Goal: Find specific page/section: Find specific page/section

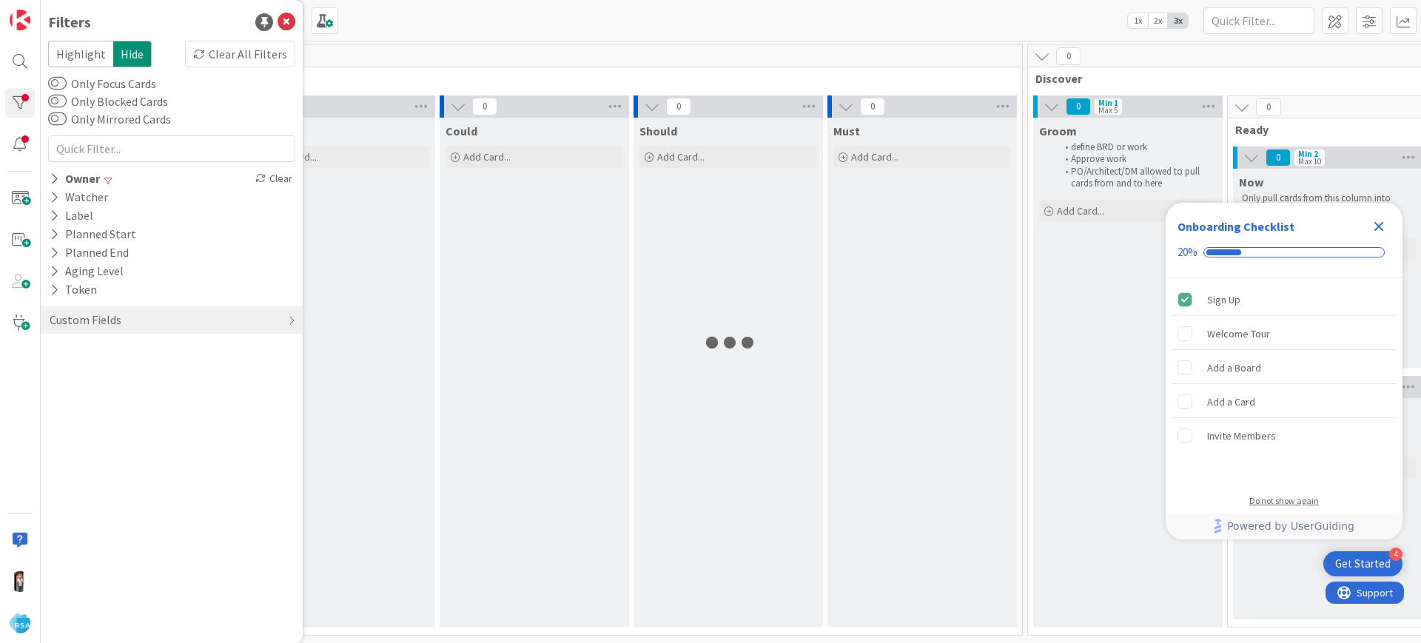
click at [1285, 497] on div "Do not show again" at bounding box center [1284, 501] width 70 height 12
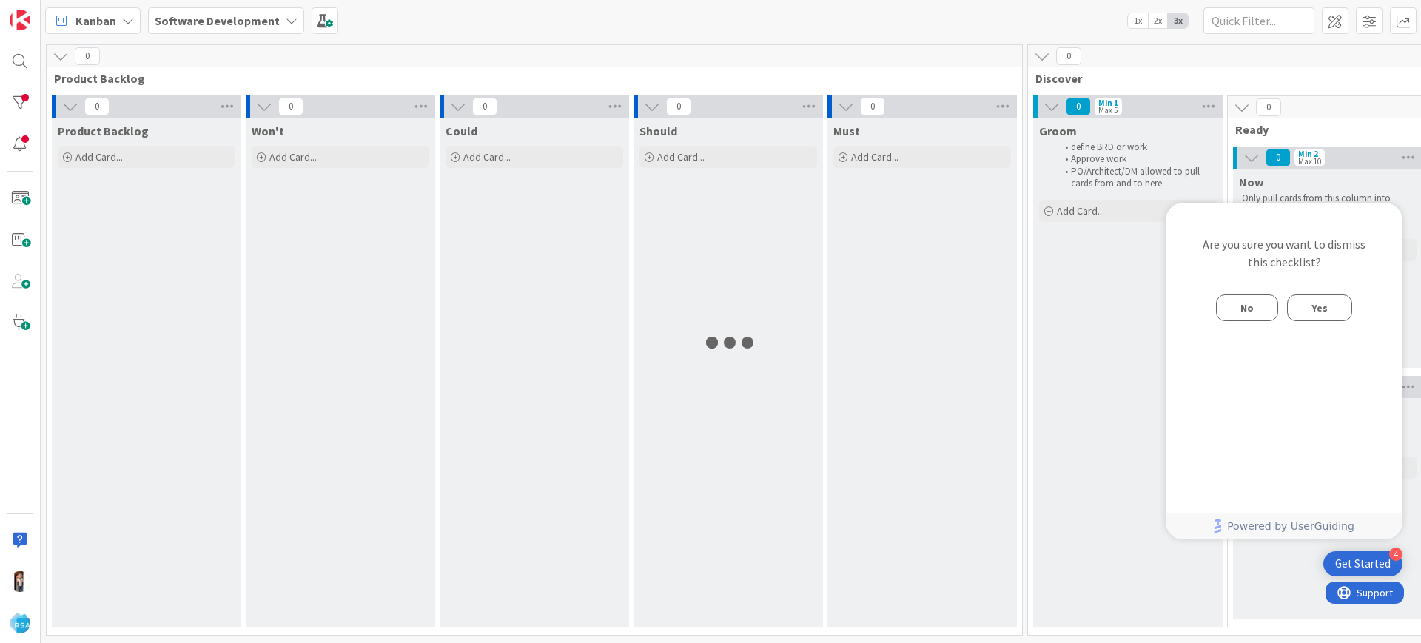
click at [1318, 312] on span "Yes" at bounding box center [1319, 308] width 16 height 18
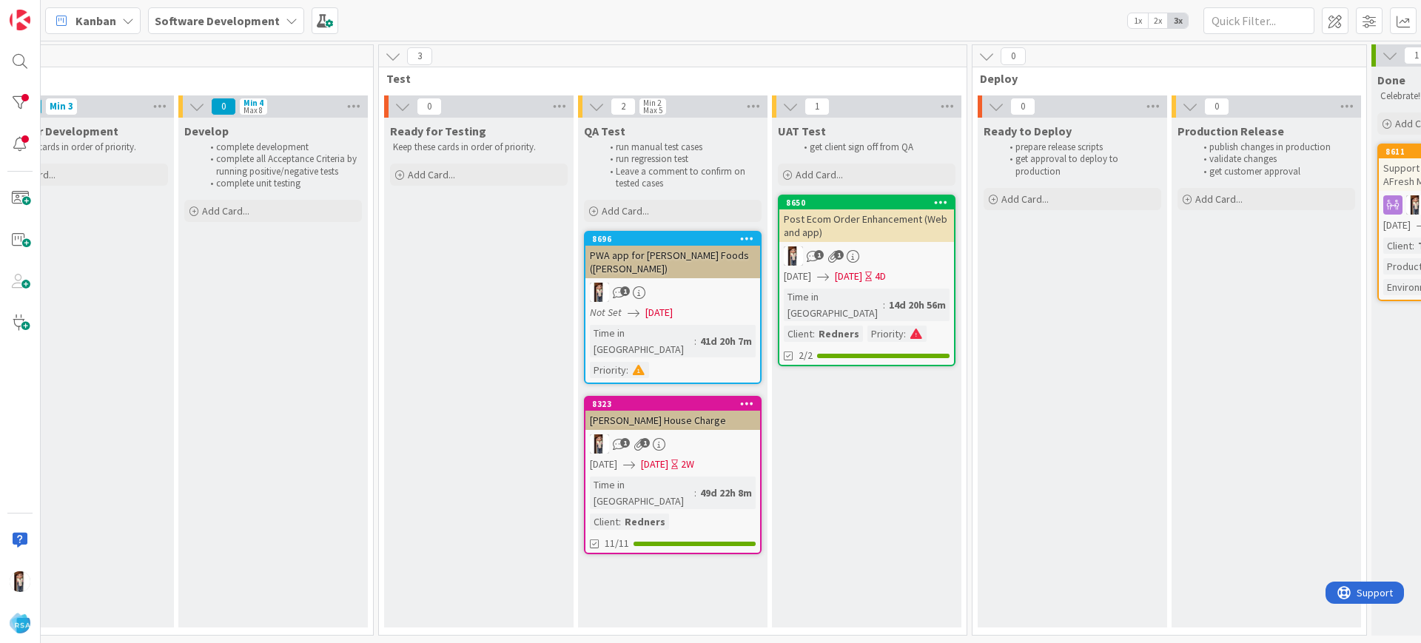
scroll to position [0, 1792]
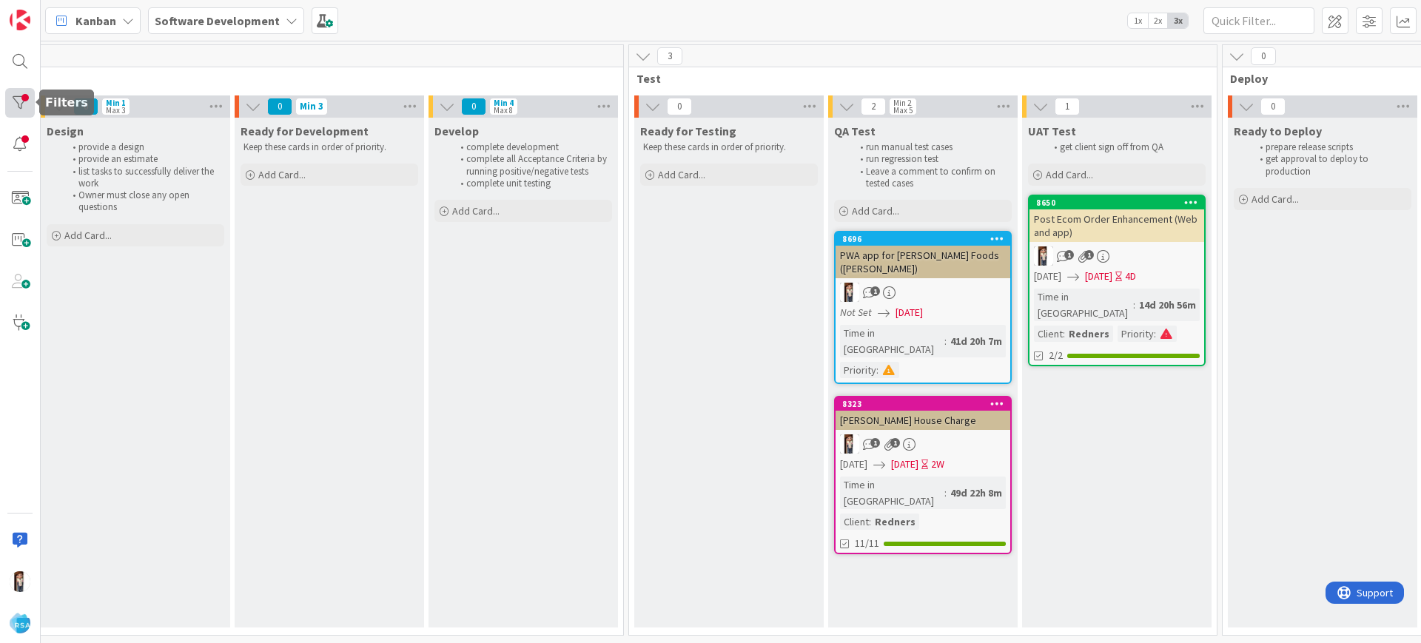
click at [13, 115] on div at bounding box center [20, 103] width 30 height 30
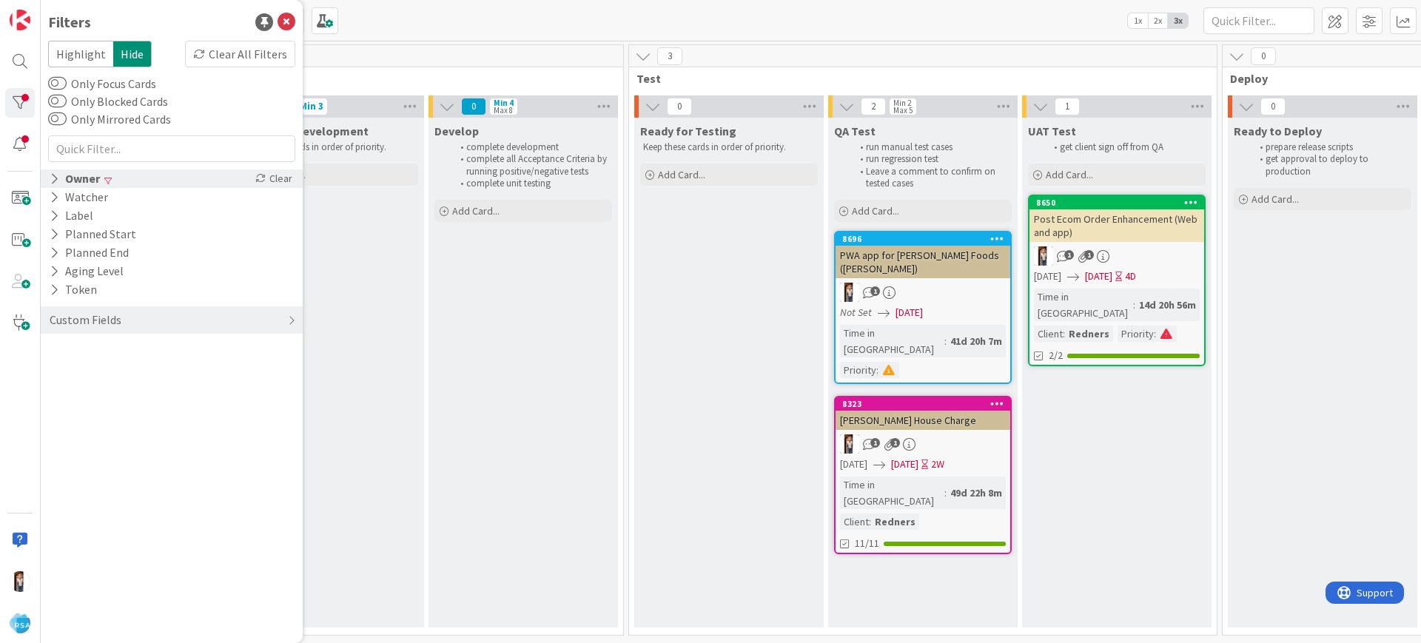
click at [54, 179] on icon at bounding box center [55, 178] width 10 height 13
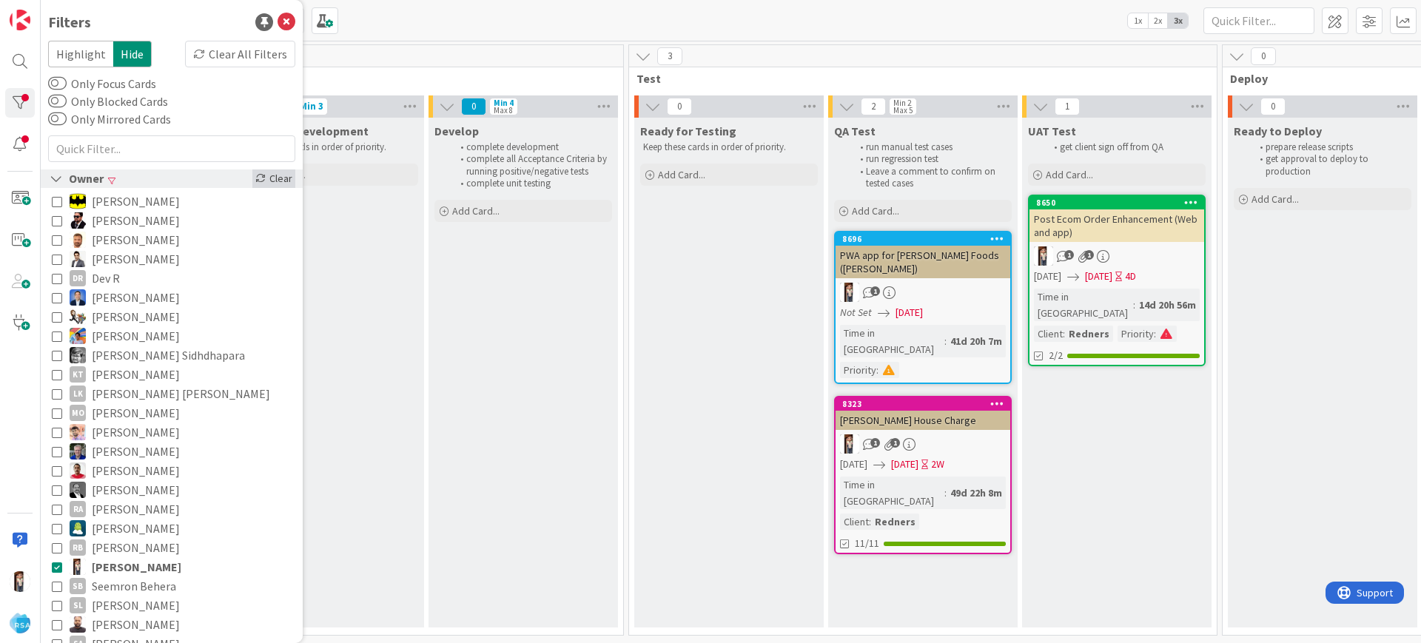
click at [256, 181] on div "Clear" at bounding box center [273, 178] width 43 height 19
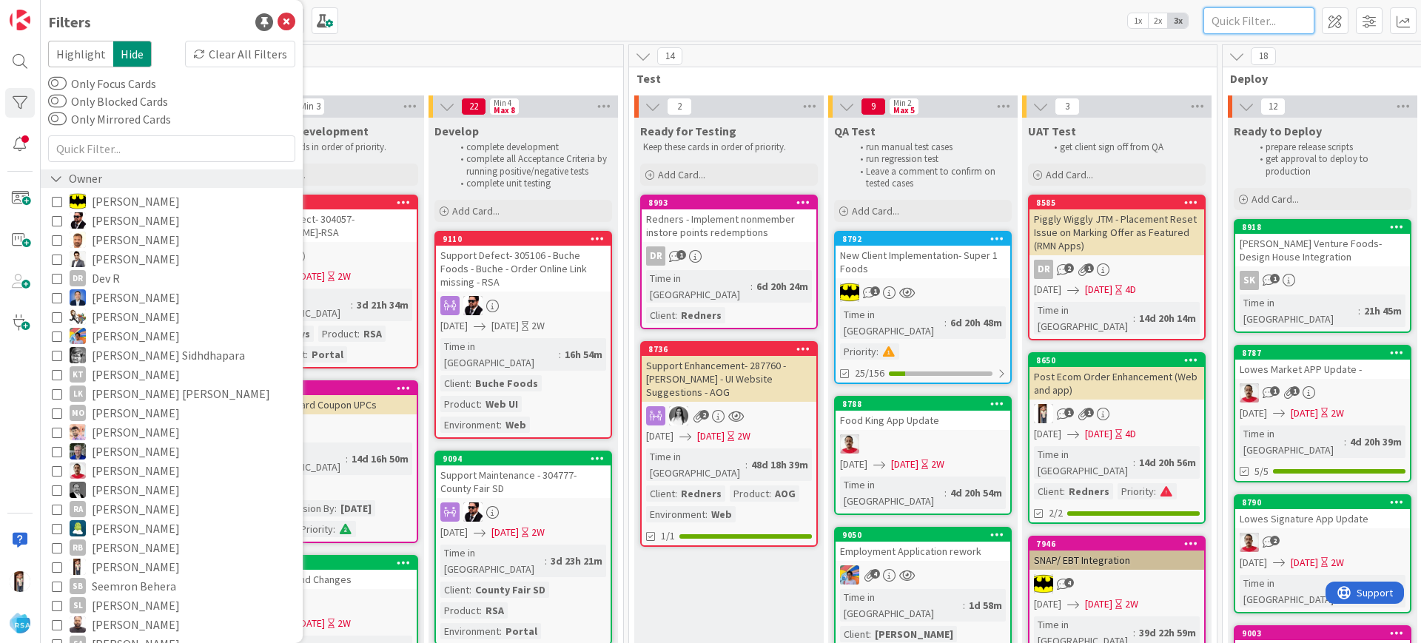
click at [1271, 10] on input "text" at bounding box center [1258, 20] width 111 height 27
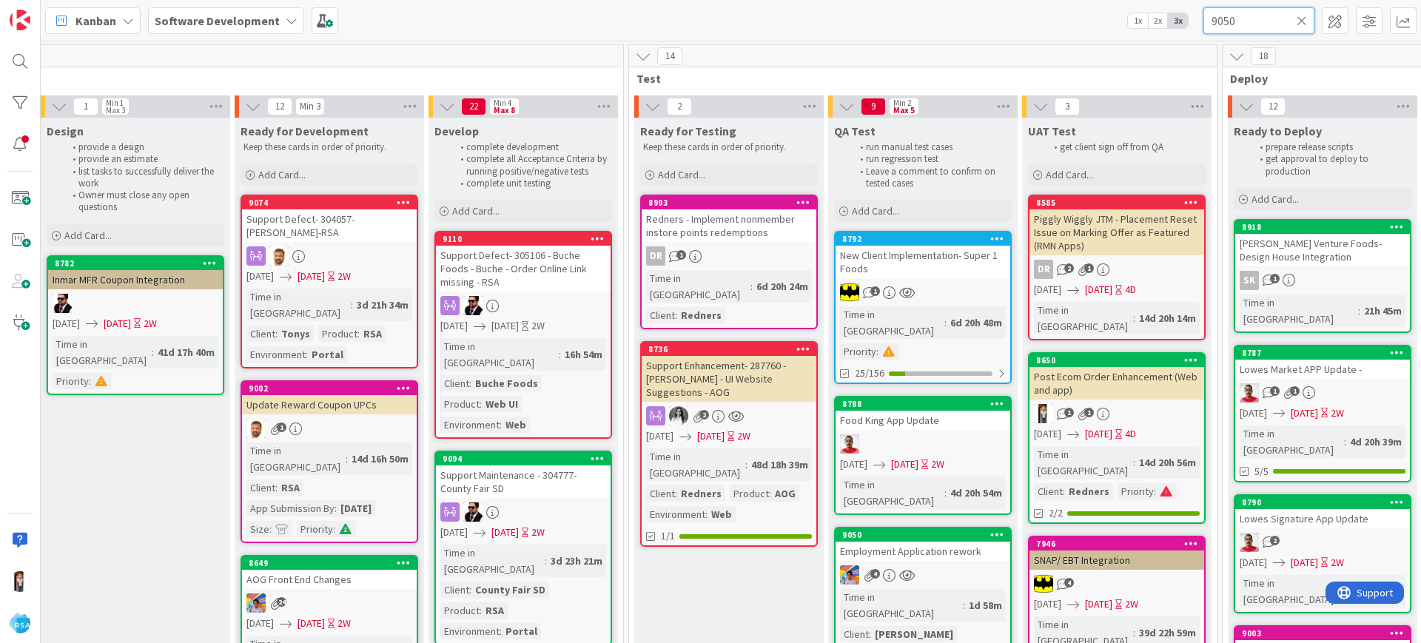
type input "9050"
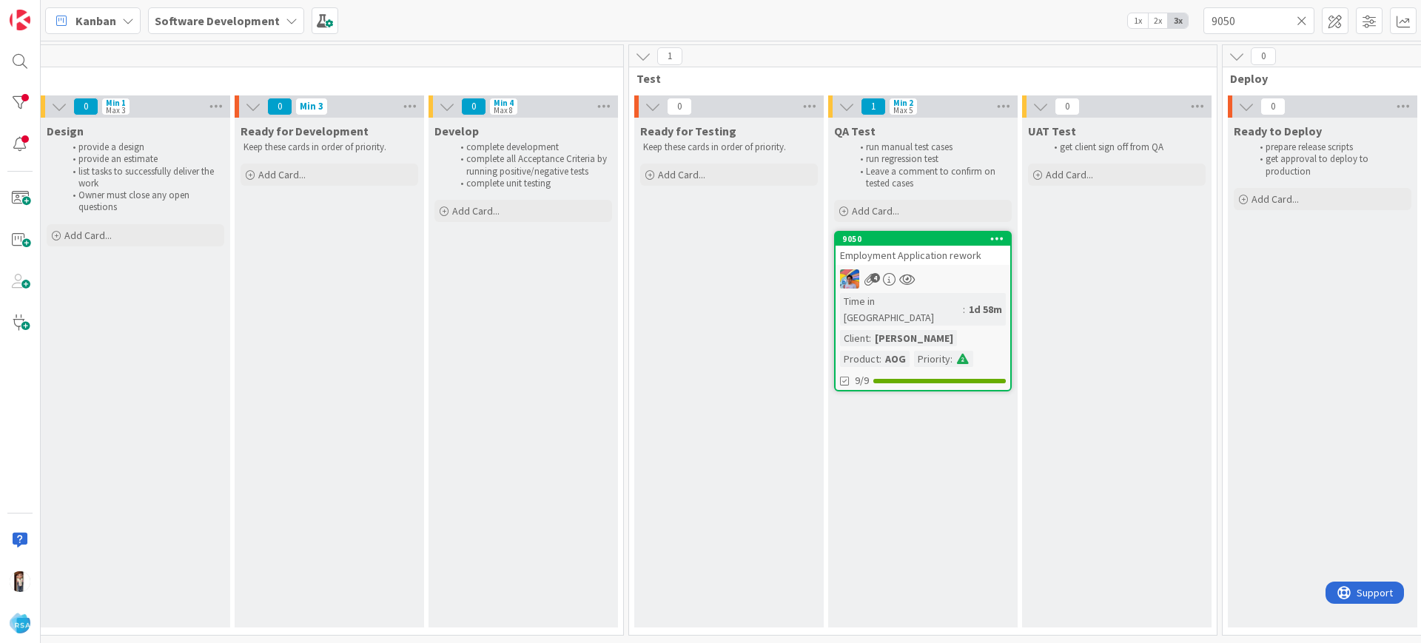
click at [1305, 19] on icon at bounding box center [1302, 20] width 10 height 13
